Goal: Task Accomplishment & Management: Use online tool/utility

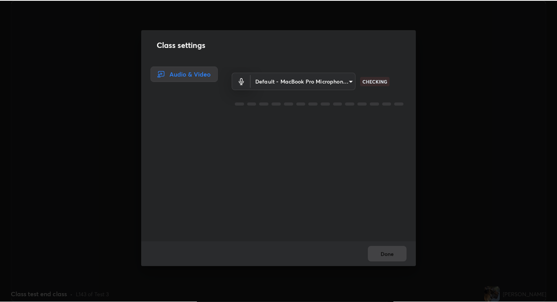
scroll to position [301, 557]
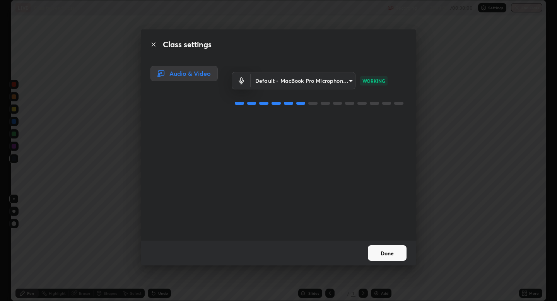
click at [387, 254] on button "Done" at bounding box center [387, 252] width 39 height 15
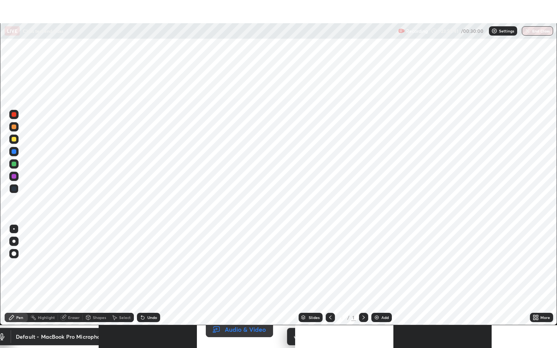
scroll to position [38312, 38103]
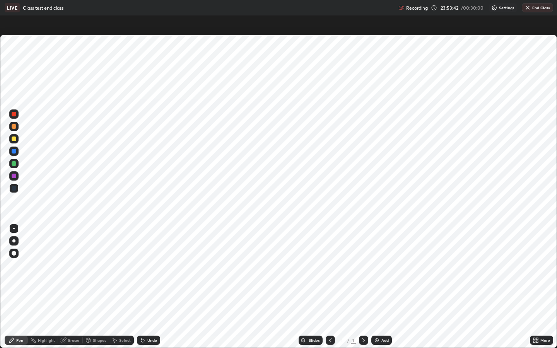
click at [532, 7] on button "End Class" at bounding box center [537, 7] width 31 height 9
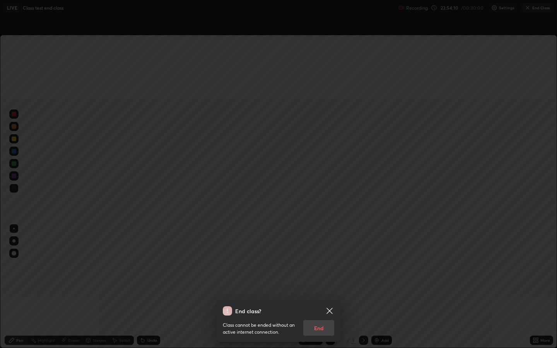
click at [329, 300] on icon at bounding box center [329, 310] width 9 height 9
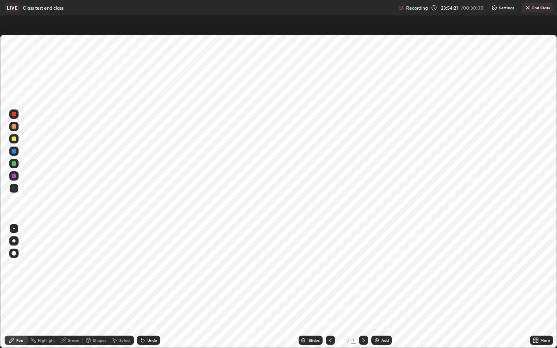
click at [538, 7] on button "End Class" at bounding box center [537, 7] width 31 height 9
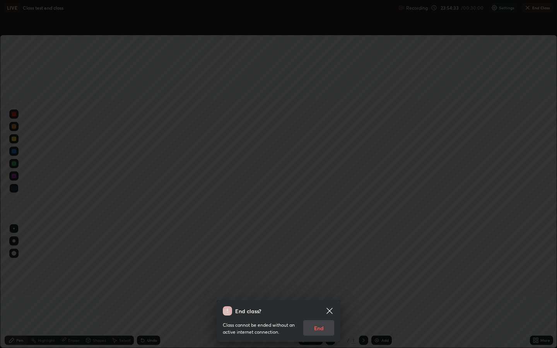
click at [327, 300] on div "Class cannot be ended without an active internet connection. End" at bounding box center [278, 325] width 111 height 20
click at [330, 300] on icon at bounding box center [329, 311] width 6 height 6
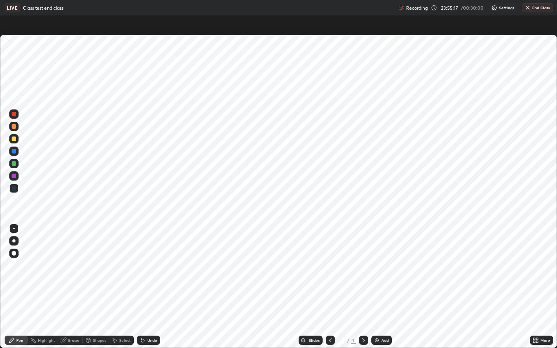
click at [539, 10] on button "End Class" at bounding box center [537, 7] width 31 height 9
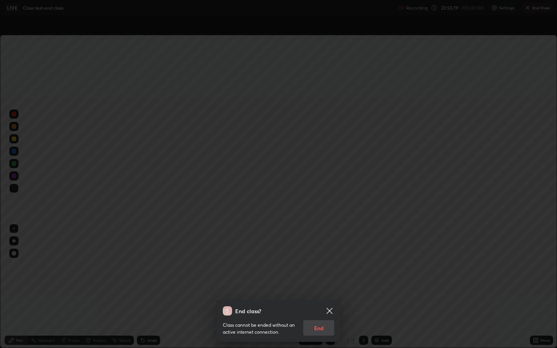
click at [331, 300] on div "End class? Class cannot be ended without an active internet connection. End" at bounding box center [278, 321] width 124 height 42
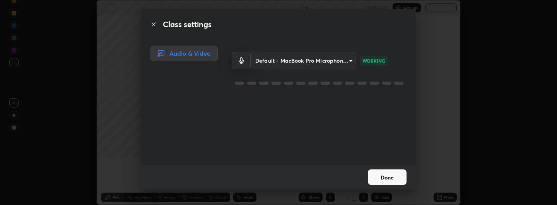
scroll to position [205, 557]
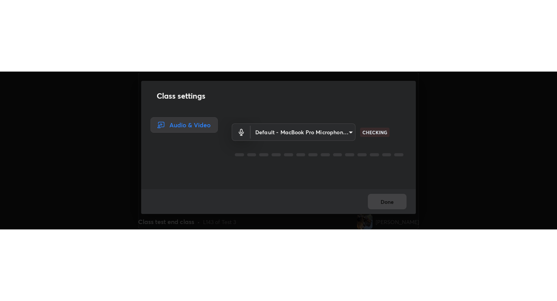
scroll to position [158, 557]
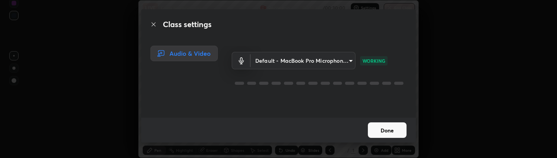
click at [522, 57] on div "Class settings Audio & Video Default - MacBook Pro Microphone (Built-in) defaul…" at bounding box center [278, 79] width 557 height 158
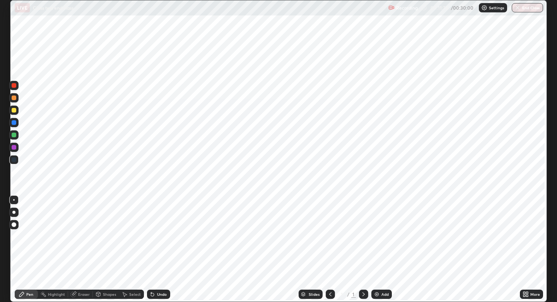
scroll to position [302, 557]
click at [528, 6] on button "End Class" at bounding box center [526, 7] width 31 height 9
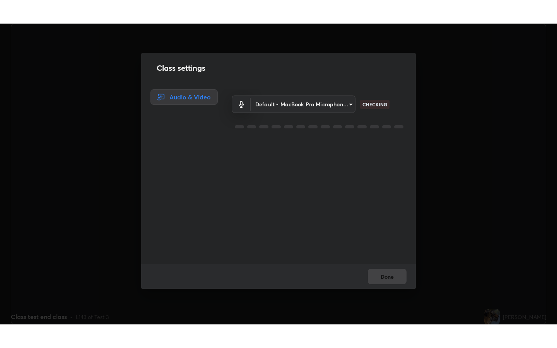
scroll to position [301, 557]
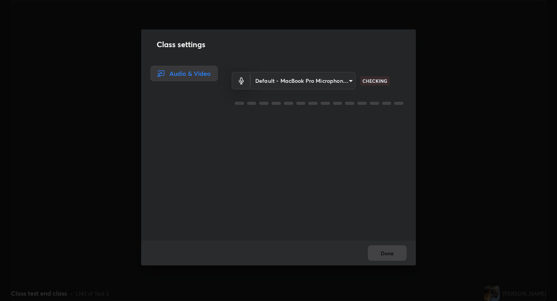
click at [477, 170] on div "Class settings Audio & Video Default - MacBook Pro Microphone (Built-in) defaul…" at bounding box center [278, 150] width 557 height 301
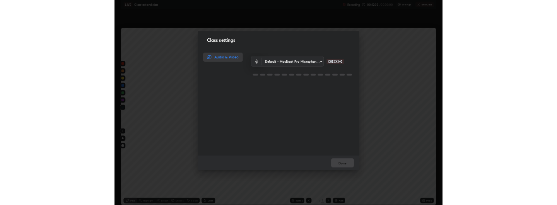
scroll to position [348, 557]
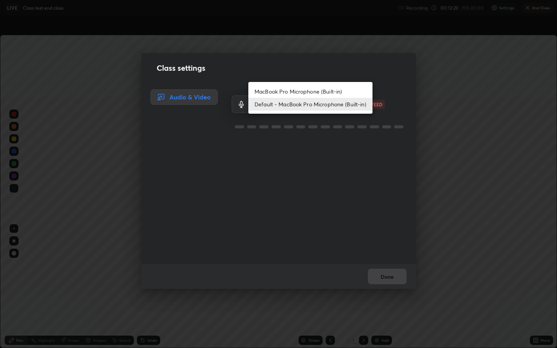
click at [342, 106] on body "Erase all LIVE Class test end class Recording 00:12:20 / 00:30:00 Settings End …" at bounding box center [278, 174] width 557 height 348
click at [342, 87] on li "MacBook Pro Microphone (Built-in)" at bounding box center [310, 91] width 124 height 13
type input "6dca3163b35e08f196be2df973be28e8c7f71ed2c55aa2ce8581ad9d5fe9ed22"
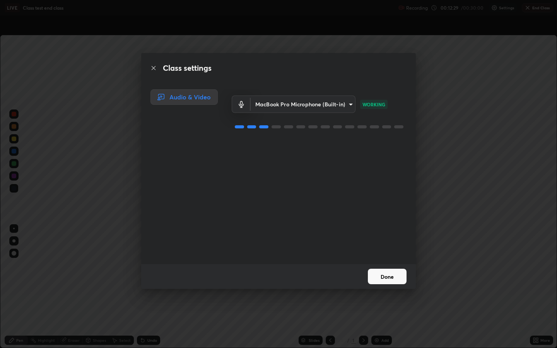
click at [397, 276] on button "Done" at bounding box center [387, 276] width 39 height 15
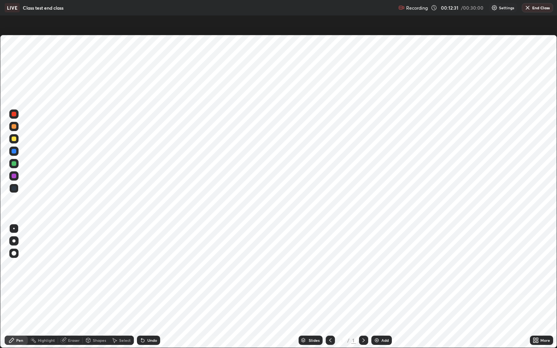
click at [536, 8] on button "End Class" at bounding box center [537, 7] width 31 height 9
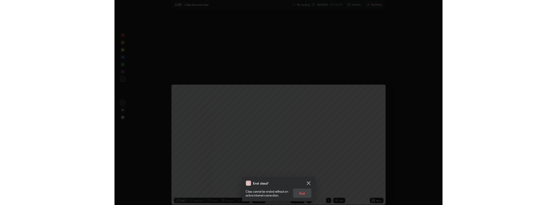
scroll to position [38455, 38103]
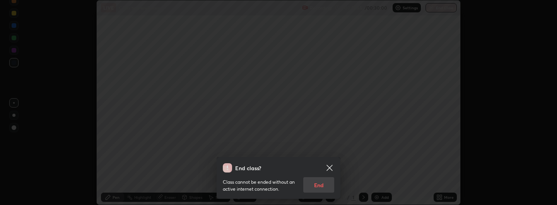
click at [330, 166] on icon at bounding box center [329, 168] width 6 height 6
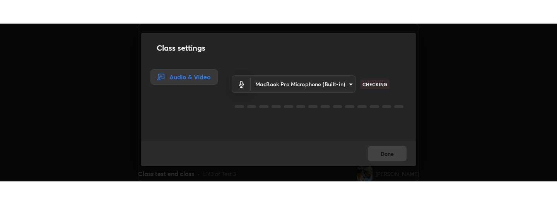
scroll to position [158, 557]
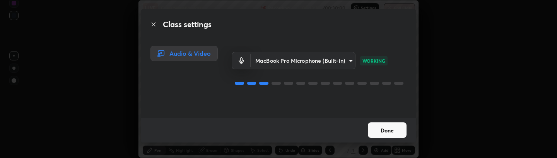
click at [399, 130] on button "Done" at bounding box center [387, 129] width 39 height 15
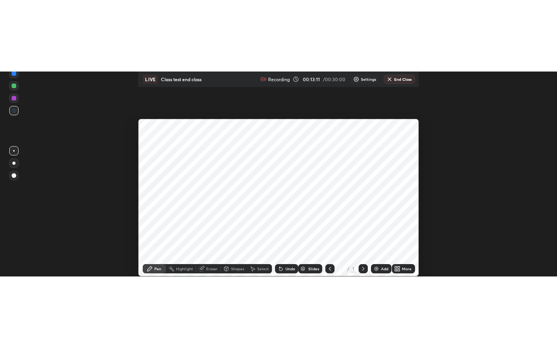
scroll to position [205, 557]
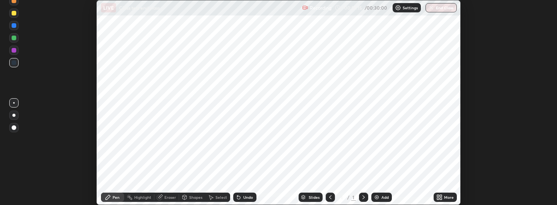
click at [441, 10] on button "End Class" at bounding box center [440, 7] width 31 height 9
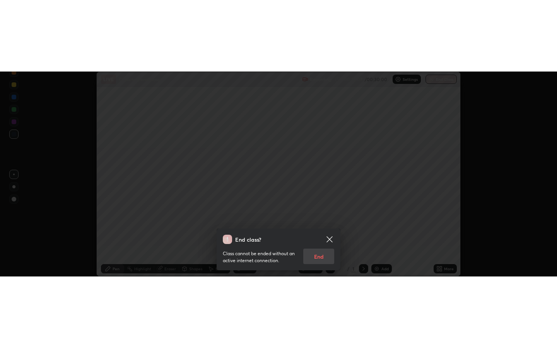
scroll to position [348, 557]
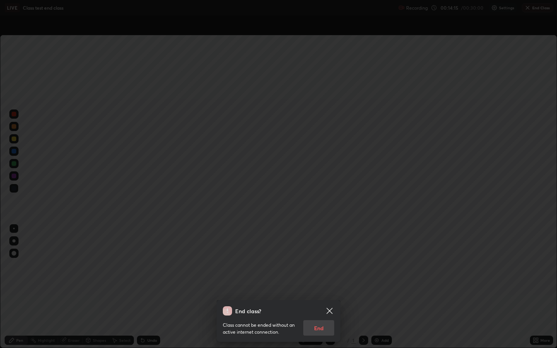
click at [143, 126] on div "End class? Class cannot be ended without an active internet connection. End" at bounding box center [278, 174] width 557 height 348
